Goal: Browse casually: Explore the website without a specific task or goal

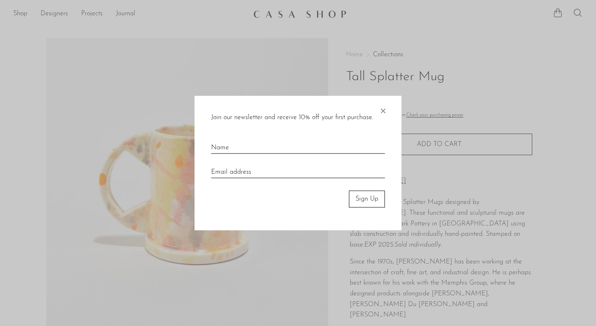
click at [380, 109] on span "×" at bounding box center [383, 109] width 8 height 26
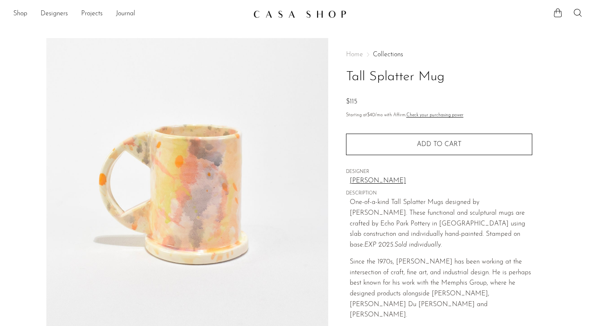
scroll to position [15, 0]
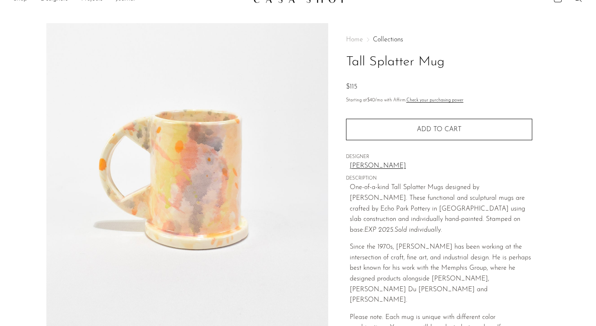
click at [369, 164] on link "[PERSON_NAME]" at bounding box center [441, 166] width 183 height 11
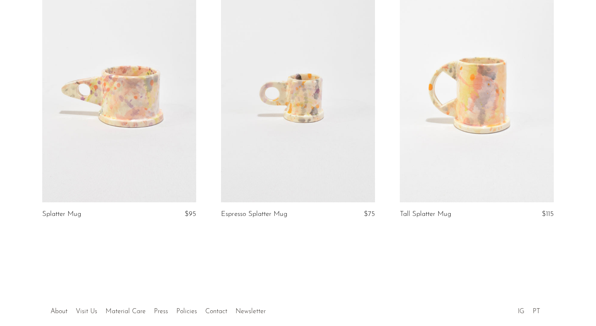
scroll to position [164, 0]
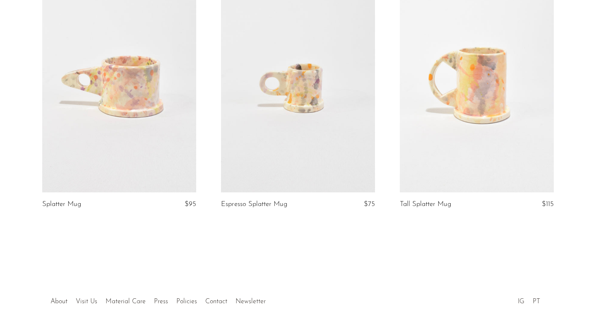
click at [151, 162] on link at bounding box center [119, 85] width 154 height 216
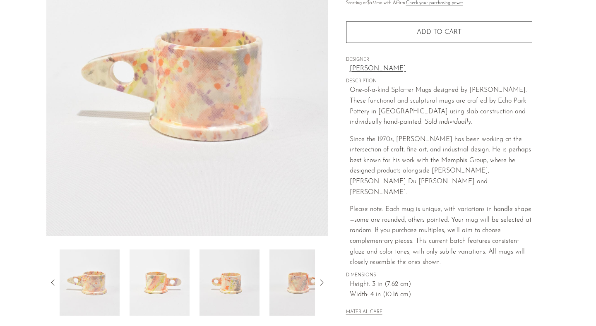
scroll to position [115, 0]
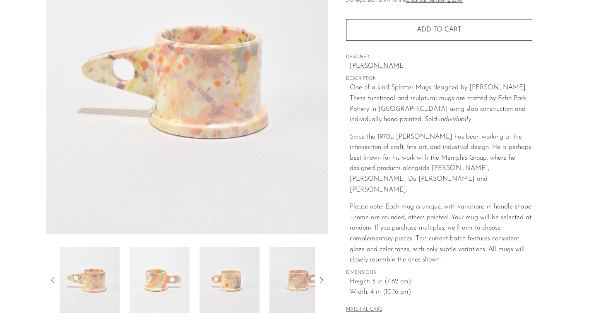
click at [316, 277] on div at bounding box center [187, 280] width 282 height 66
click at [321, 282] on icon at bounding box center [322, 280] width 10 height 10
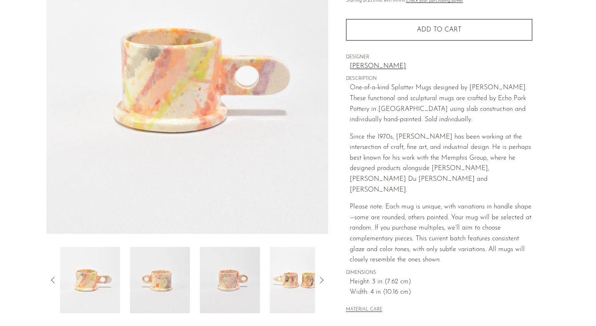
click at [321, 282] on icon at bounding box center [322, 280] width 10 height 10
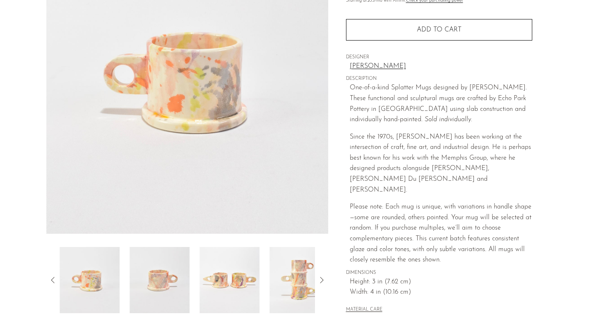
click at [321, 282] on icon at bounding box center [322, 280] width 10 height 10
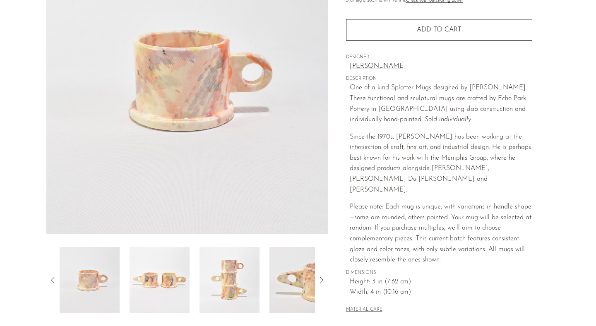
click at [228, 279] on img at bounding box center [230, 280] width 60 height 66
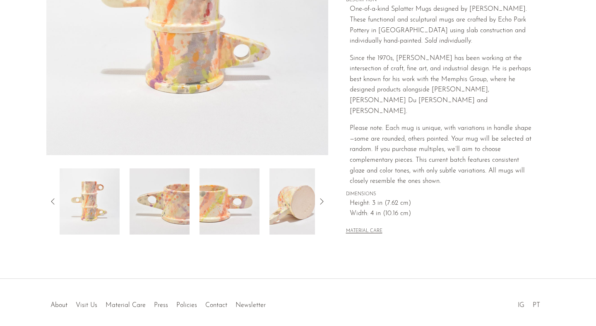
scroll to position [184, 0]
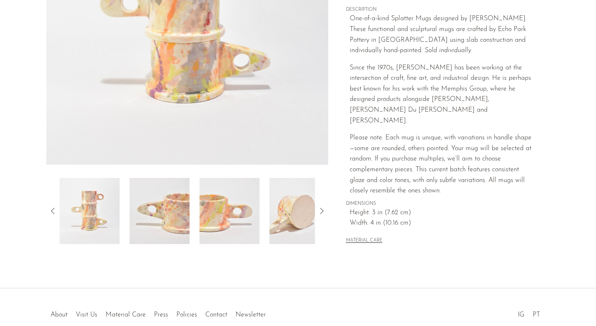
click at [292, 219] on img at bounding box center [300, 211] width 60 height 66
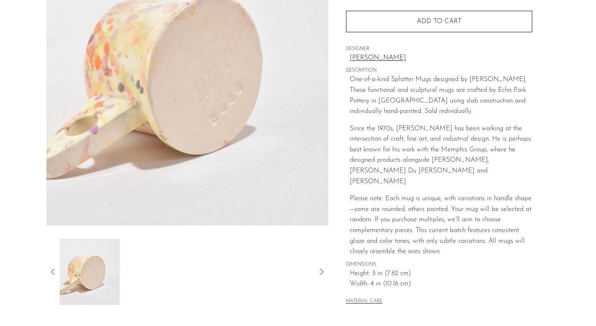
scroll to position [120, 0]
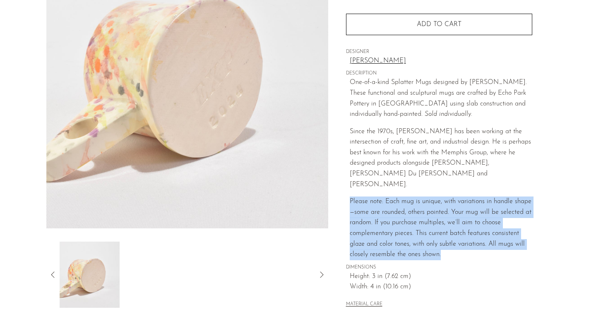
drag, startPoint x: 349, startPoint y: 190, endPoint x: 456, endPoint y: 241, distance: 118.1
click at [456, 241] on p "Please note: Each mug is unique, with variations in handle shape—some are round…" at bounding box center [441, 229] width 183 height 64
click at [440, 248] on div at bounding box center [440, 248] width 0 height 0
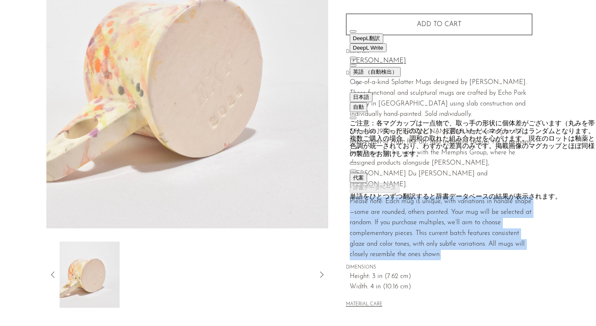
click at [356, 64] on button at bounding box center [353, 65] width 7 height 2
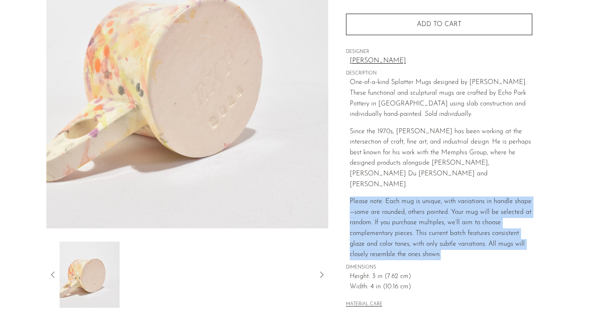
click at [51, 275] on icon at bounding box center [53, 275] width 10 height 10
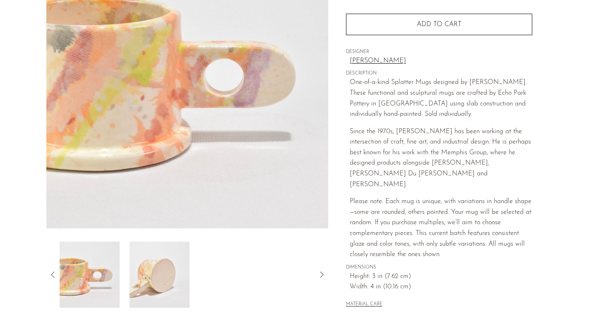
click at [51, 275] on icon at bounding box center [53, 275] width 10 height 10
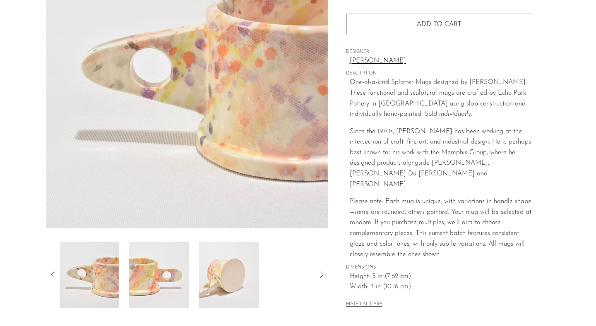
click at [51, 275] on icon at bounding box center [53, 275] width 10 height 10
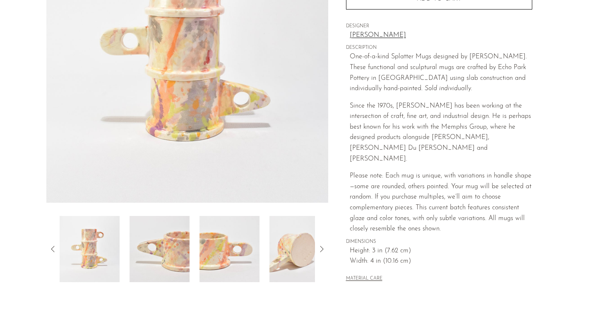
scroll to position [146, 0]
click at [57, 247] on icon at bounding box center [53, 249] width 10 height 10
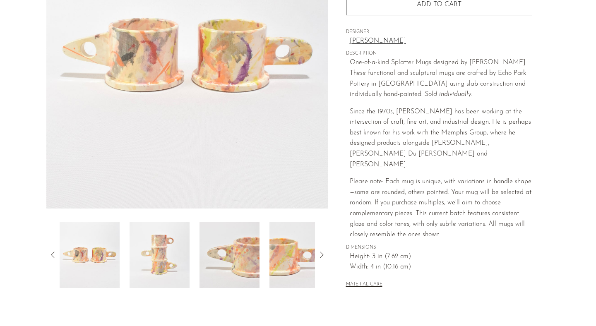
scroll to position [0, 0]
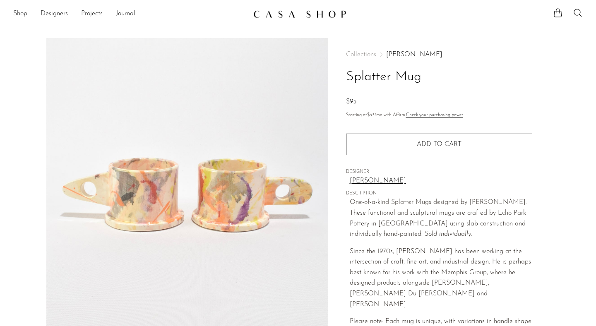
click at [354, 182] on link "[PERSON_NAME]" at bounding box center [441, 181] width 183 height 11
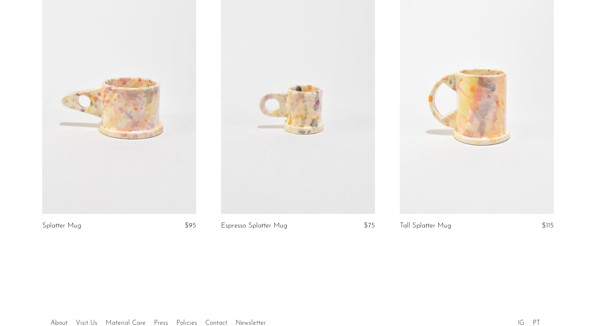
scroll to position [141, 0]
click at [134, 141] on link at bounding box center [119, 108] width 154 height 216
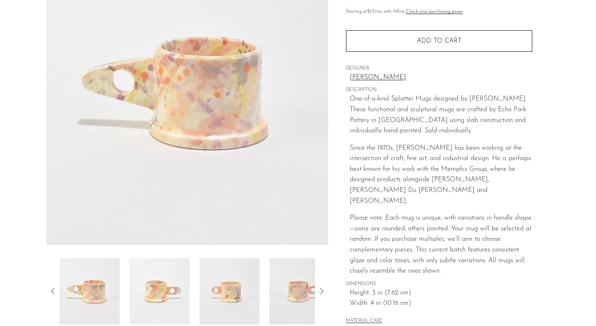
scroll to position [107, 0]
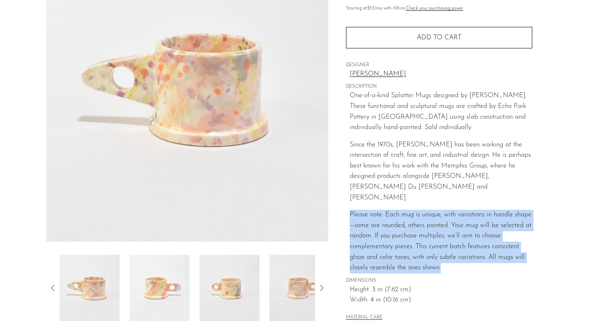
drag, startPoint x: 351, startPoint y: 203, endPoint x: 460, endPoint y: 259, distance: 122.6
click at [460, 259] on p "Please note: Each mug is unique, with variations in handle shape—some are round…" at bounding box center [441, 242] width 183 height 64
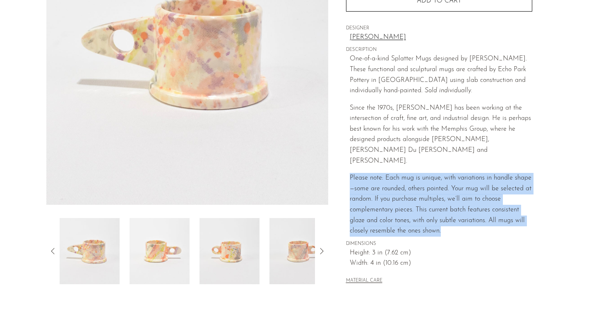
scroll to position [143, 0]
click at [53, 247] on icon at bounding box center [53, 252] width 10 height 10
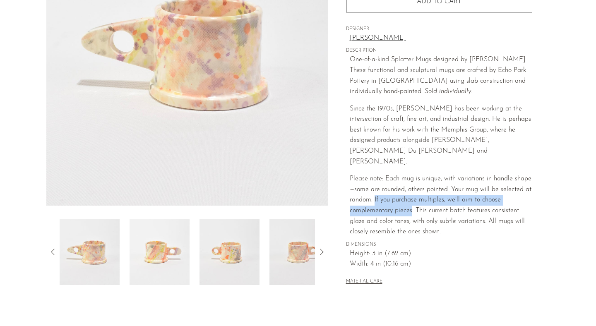
drag, startPoint x: 375, startPoint y: 190, endPoint x: 412, endPoint y: 201, distance: 38.6
click at [412, 201] on p "Please note: Each mug is unique, with variations in handle shape—some are round…" at bounding box center [441, 206] width 183 height 64
click at [48, 250] on icon at bounding box center [53, 252] width 10 height 10
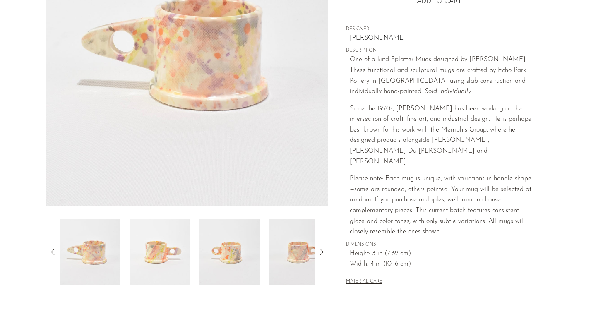
click at [54, 252] on icon at bounding box center [53, 252] width 10 height 10
click at [100, 248] on img at bounding box center [90, 252] width 60 height 66
click at [156, 248] on img at bounding box center [160, 252] width 60 height 66
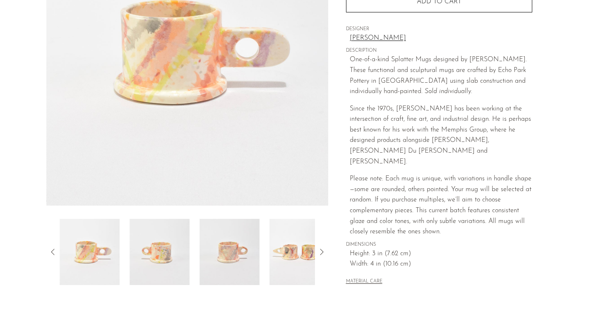
scroll to position [125, 0]
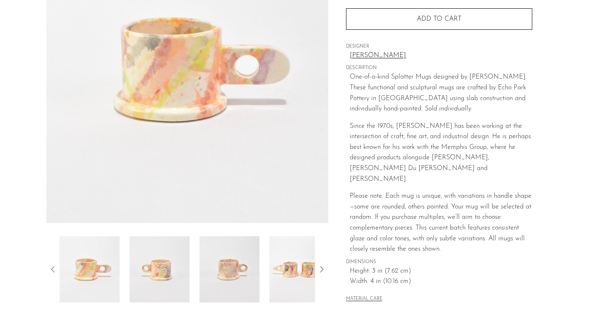
click at [303, 269] on img at bounding box center [300, 269] width 60 height 66
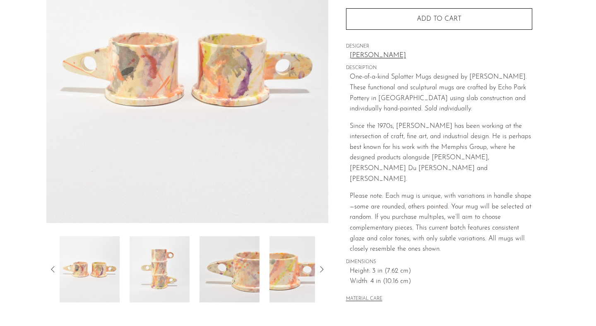
click at [166, 260] on img at bounding box center [160, 269] width 60 height 66
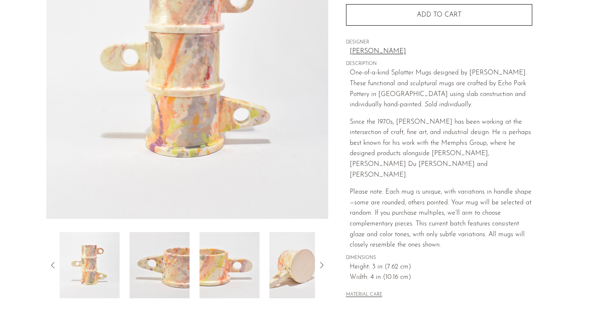
scroll to position [129, 0]
click at [323, 266] on icon at bounding box center [321, 265] width 3 height 6
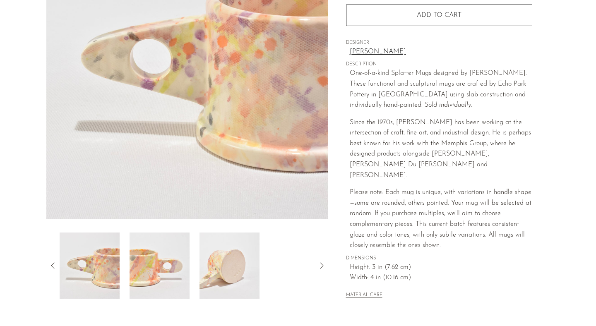
scroll to position [128, 0]
click at [55, 264] on icon at bounding box center [53, 267] width 10 height 10
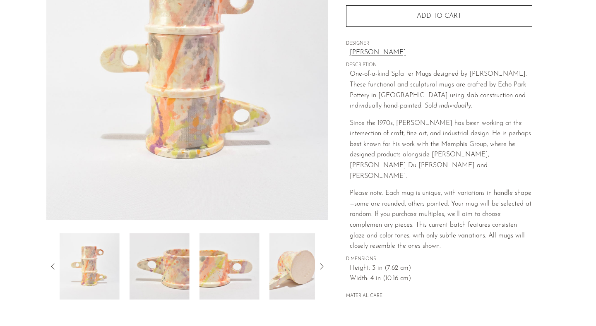
click at [55, 264] on icon at bounding box center [53, 267] width 10 height 10
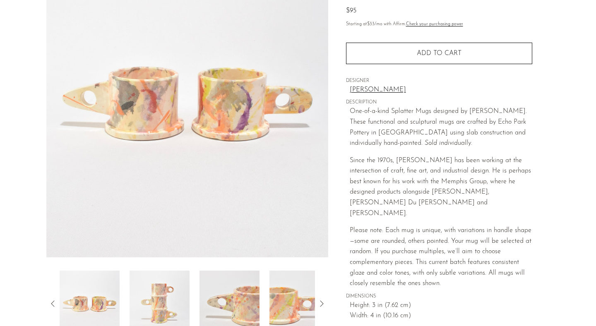
scroll to position [89, 0]
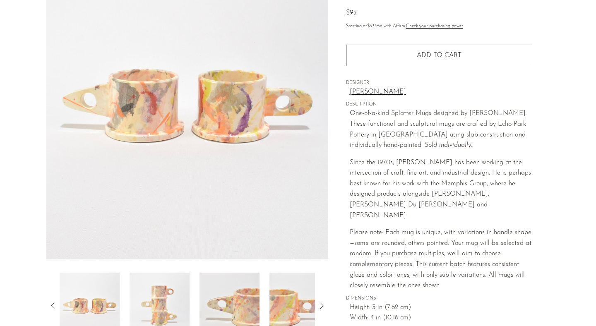
click at [261, 291] on div at bounding box center [187, 306] width 255 height 66
click at [276, 291] on img at bounding box center [300, 306] width 60 height 66
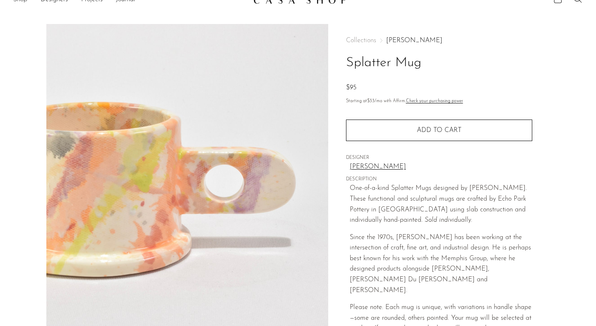
scroll to position [0, 0]
